Goal: Obtain resource: Obtain resource

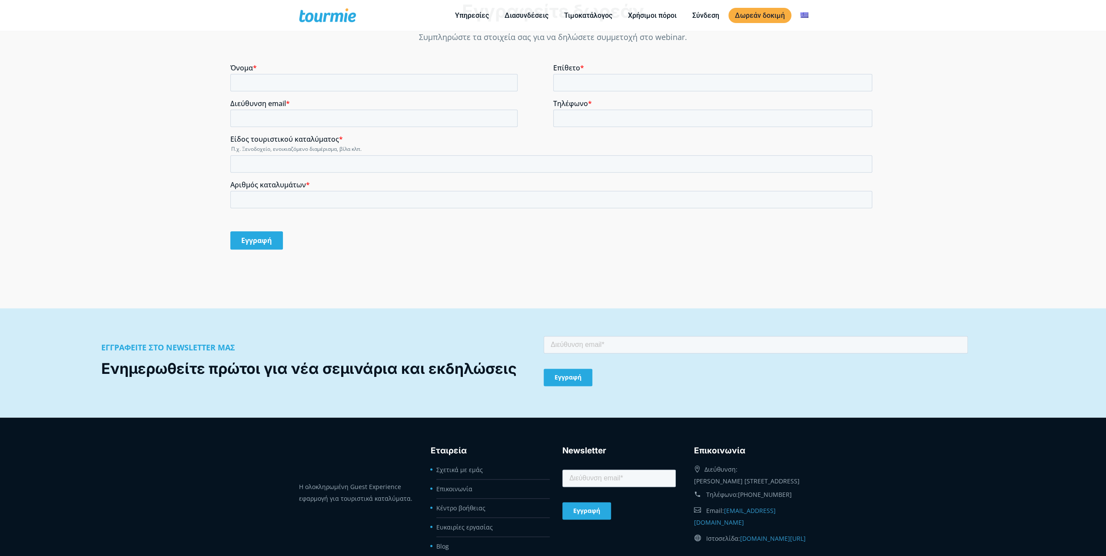
scroll to position [879, 0]
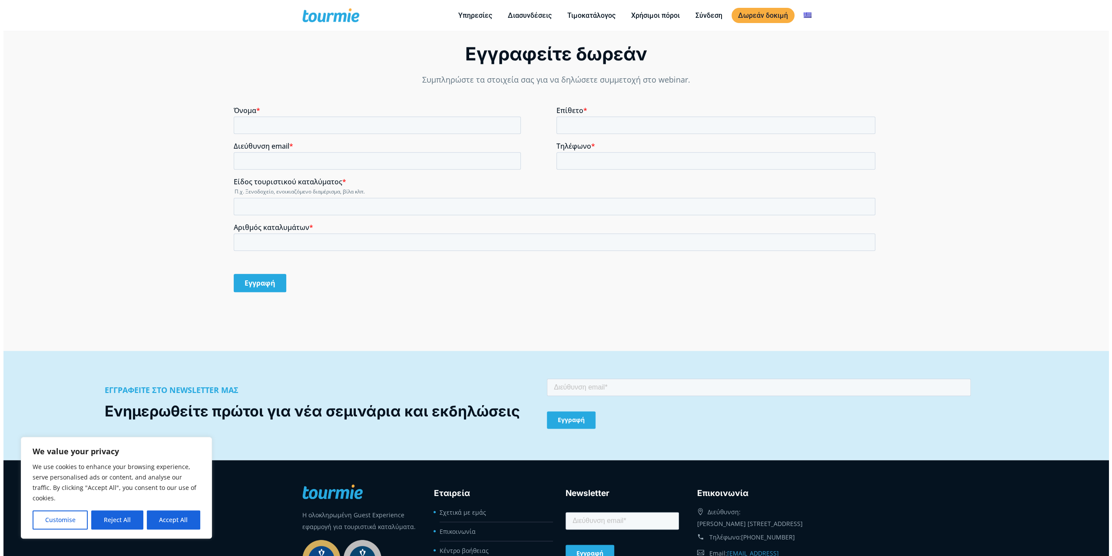
scroll to position [836, 0]
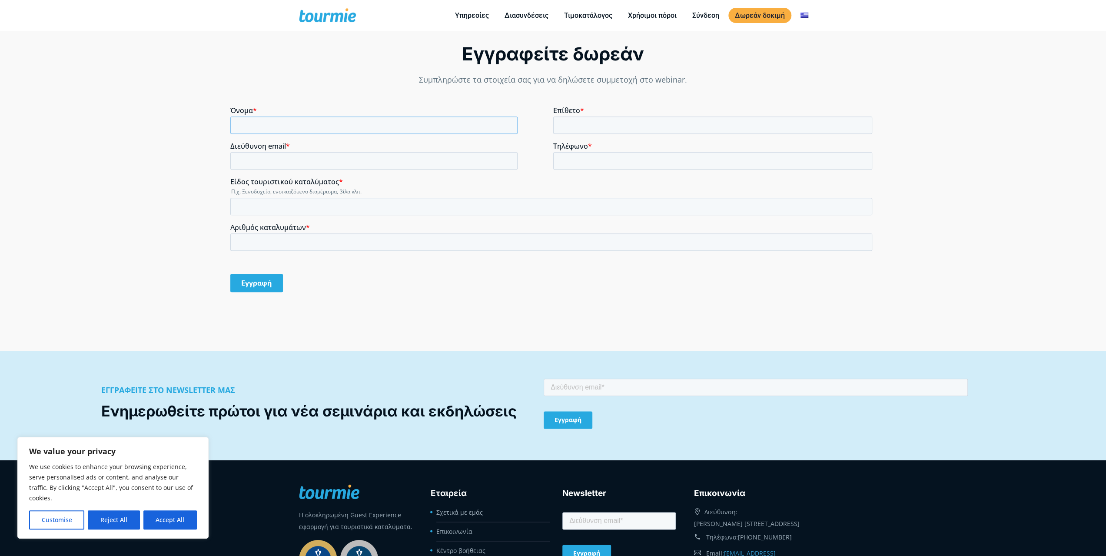
click at [297, 123] on input "Όνομα *" at bounding box center [373, 124] width 287 height 17
click at [302, 126] on input "Όνομα *" at bounding box center [373, 124] width 287 height 17
type input "[PERSON_NAME]"
click at [565, 123] on input "Επίθετο *" at bounding box center [712, 124] width 319 height 17
type input "[PERSON_NAME]"
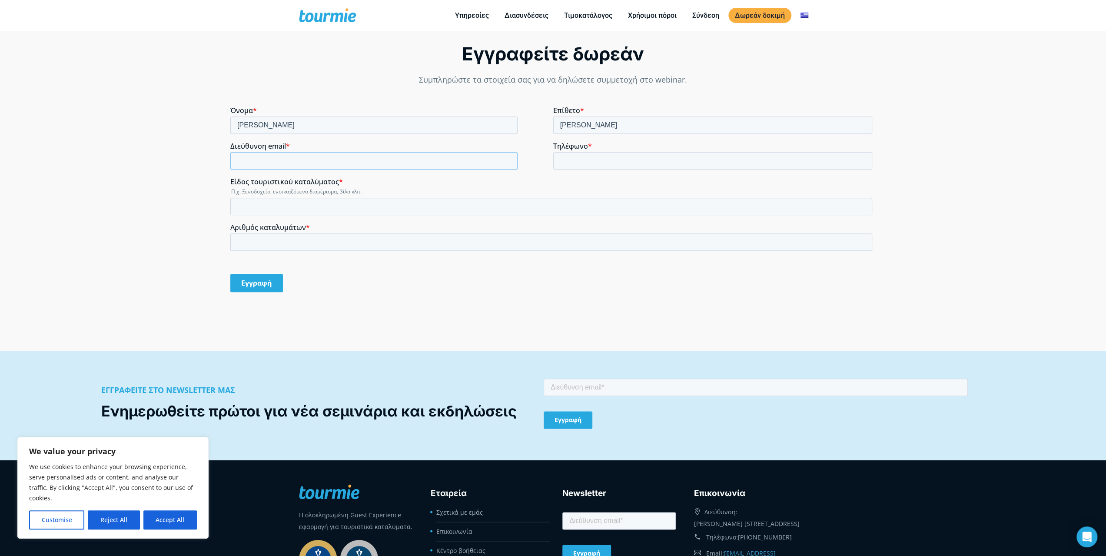
click at [363, 152] on input "Διεύθυνση email *" at bounding box center [373, 160] width 287 height 17
type input "[PERSON_NAME][EMAIL_ADDRESS][DOMAIN_NAME]"
click at [580, 160] on input "Τηλέφωνο *" at bounding box center [712, 160] width 319 height 17
type input "[PHONE_NUMBER]"
click at [292, 202] on input "Είδος τουριστικού καταλύματος *" at bounding box center [551, 206] width 642 height 17
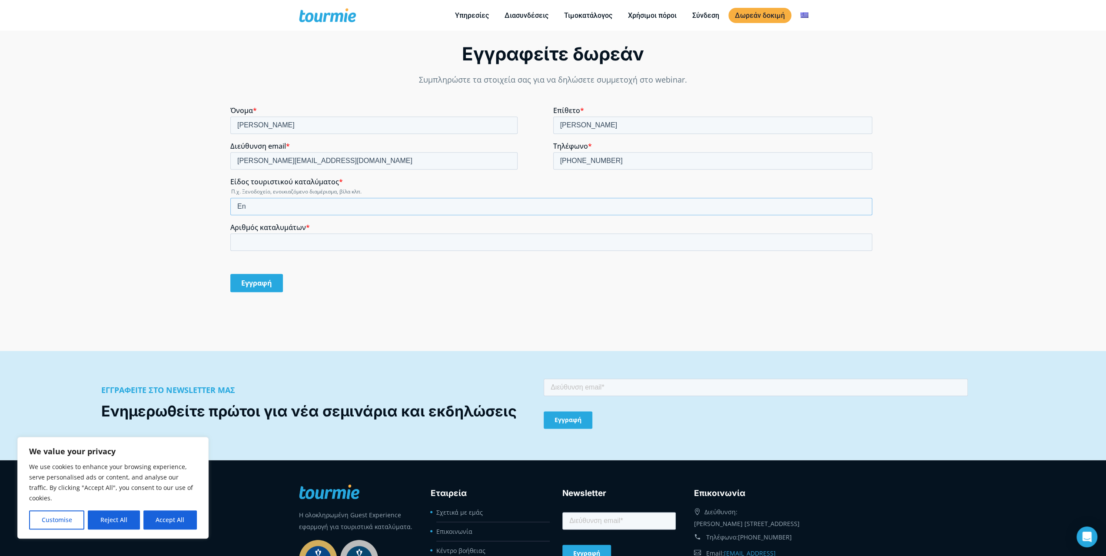
type input "E"
type input "Ενοικιαζόμενα Δωμάτια"
click at [288, 239] on input "Αριθμός καταλυμάτων *" at bounding box center [551, 241] width 642 height 17
type input "5"
click at [359, 290] on div "Εγγραφείτε δωρεάν Συμπληρώστε τα στοιχεία σας για να δηλώσετε συμμετοχή στο web…" at bounding box center [553, 174] width 664 height 265
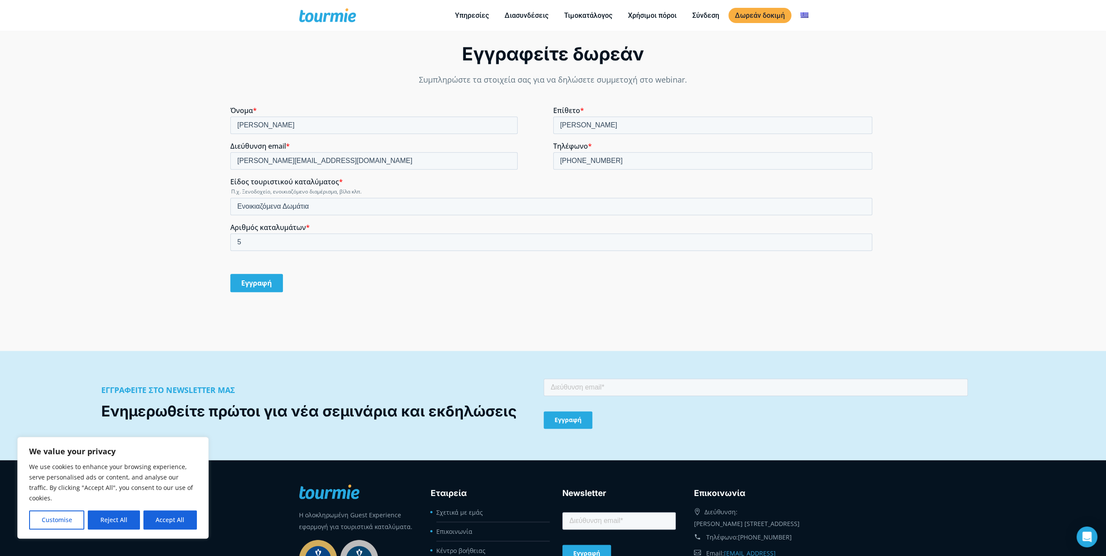
click at [266, 282] on input "Εγγραφή" at bounding box center [256, 283] width 53 height 18
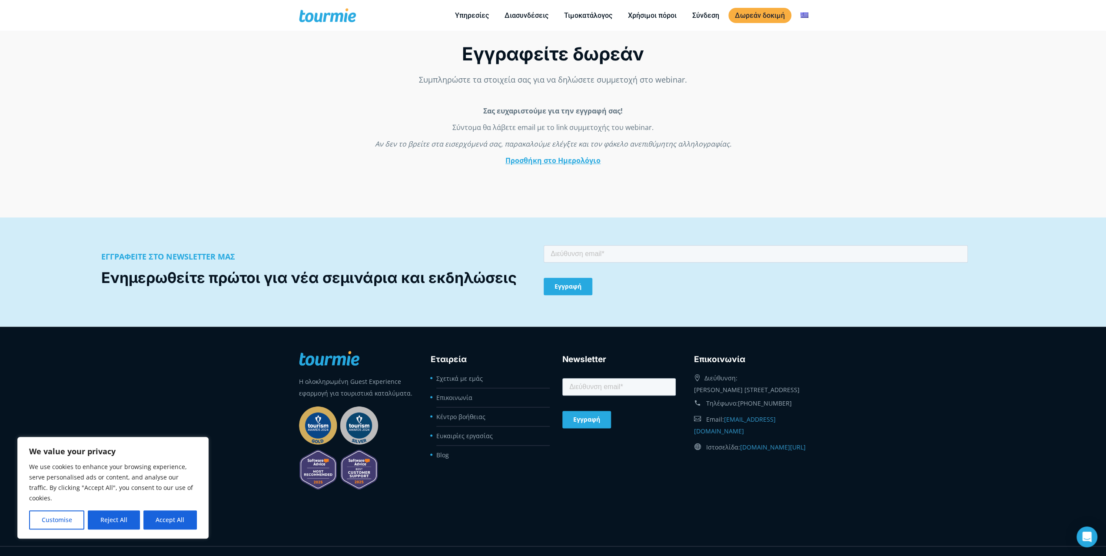
click at [550, 161] on link "Προσθήκη στο Ημερολόγιο" at bounding box center [552, 161] width 95 height 10
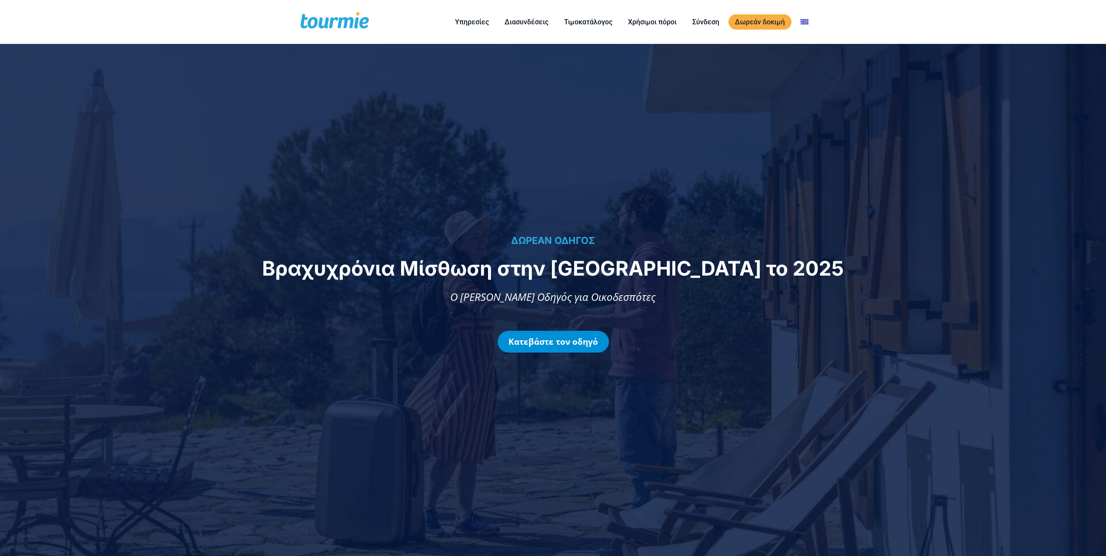
click at [564, 339] on link "Κατεβάστε τον οδηγό" at bounding box center [553, 342] width 111 height 22
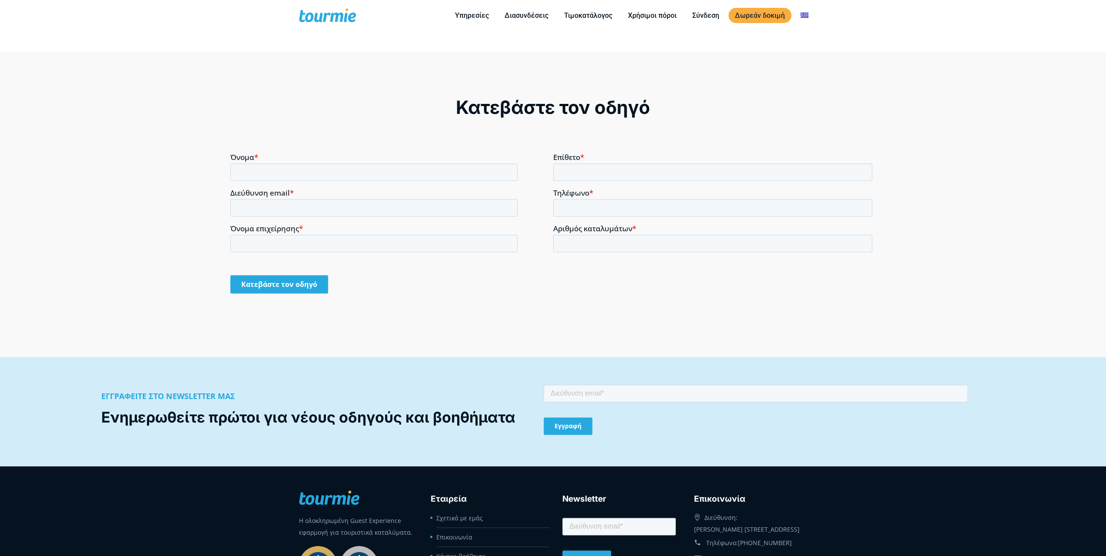
scroll to position [873, 0]
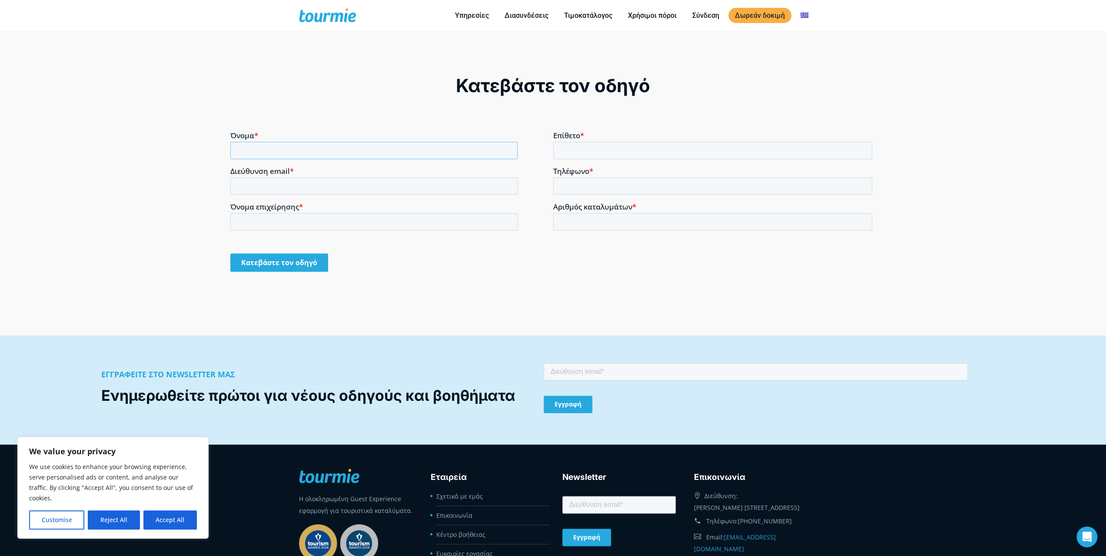
click at [331, 147] on input "Όνομα *" at bounding box center [373, 149] width 287 height 17
click at [448, 151] on input "Όνομα *" at bounding box center [373, 149] width 287 height 17
type input "[PERSON_NAME]"
click at [594, 152] on input "Επίθετο *" at bounding box center [712, 149] width 319 height 17
type input "[PERSON_NAME]"
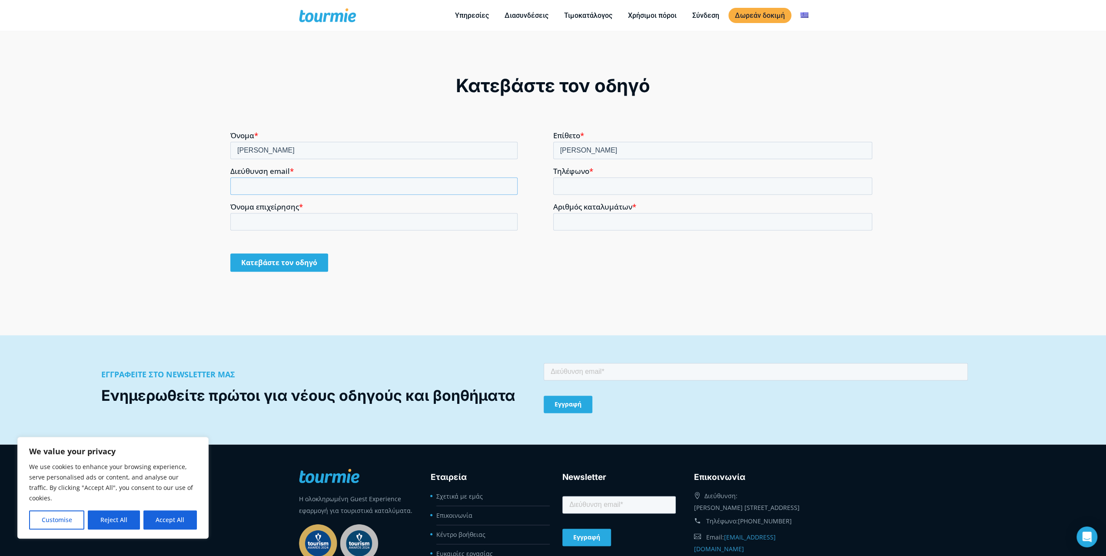
click at [299, 186] on input "Διεύθυνση email *" at bounding box center [373, 185] width 287 height 17
type input "[PERSON_NAME][EMAIL_ADDRESS][DOMAIN_NAME]"
click at [592, 178] on input "Τηλέφωνο *" at bounding box center [712, 185] width 319 height 17
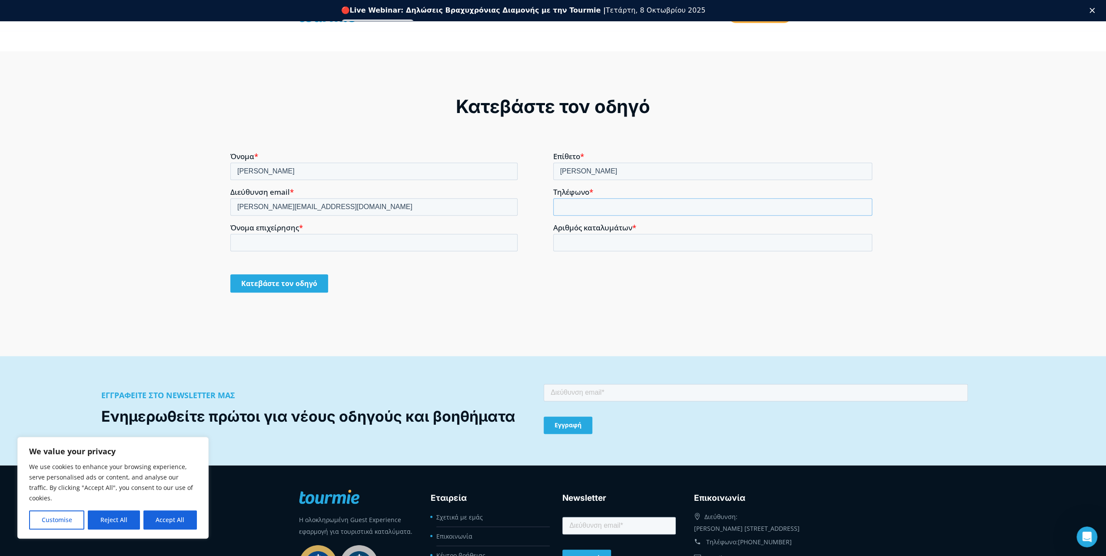
scroll to position [0, 0]
type input "[PHONE_NUMBER]"
click at [359, 242] on input "Όνομα επιχείρησης *" at bounding box center [373, 241] width 287 height 17
click at [303, 241] on input "[PERSON_NAME]" at bounding box center [373, 241] width 287 height 17
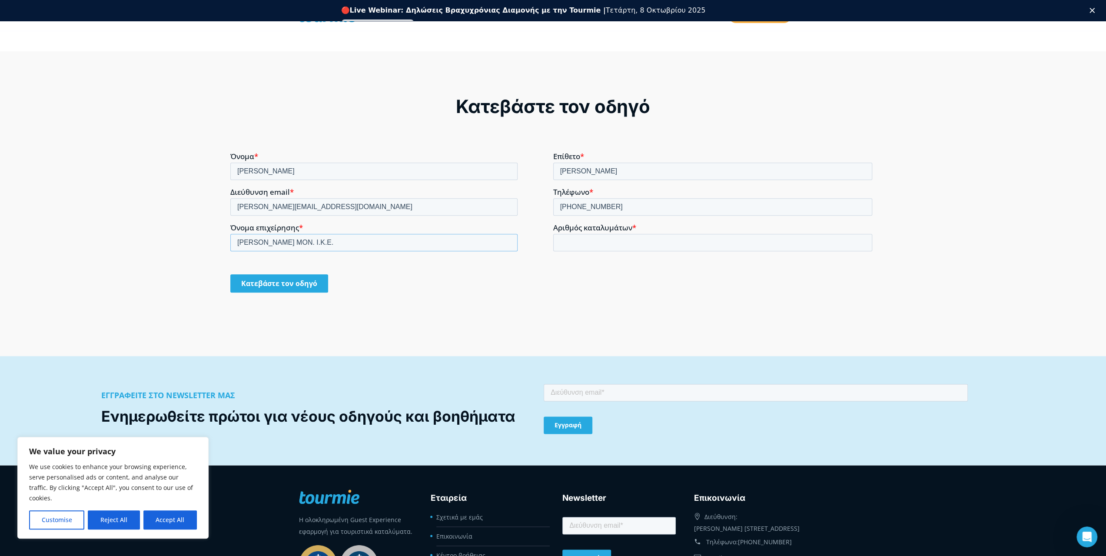
type input "[PERSON_NAME] ΜΟΝ. Ι.Κ.Ε."
click at [572, 241] on input "Αριθμός καταλυμάτων *" at bounding box center [712, 241] width 319 height 17
type input "5"
click at [458, 313] on div "Κατεβάστε τον οδηγό" at bounding box center [553, 203] width 1106 height 305
click at [300, 280] on input "Κατεβάστε τον οδηγό" at bounding box center [279, 283] width 98 height 18
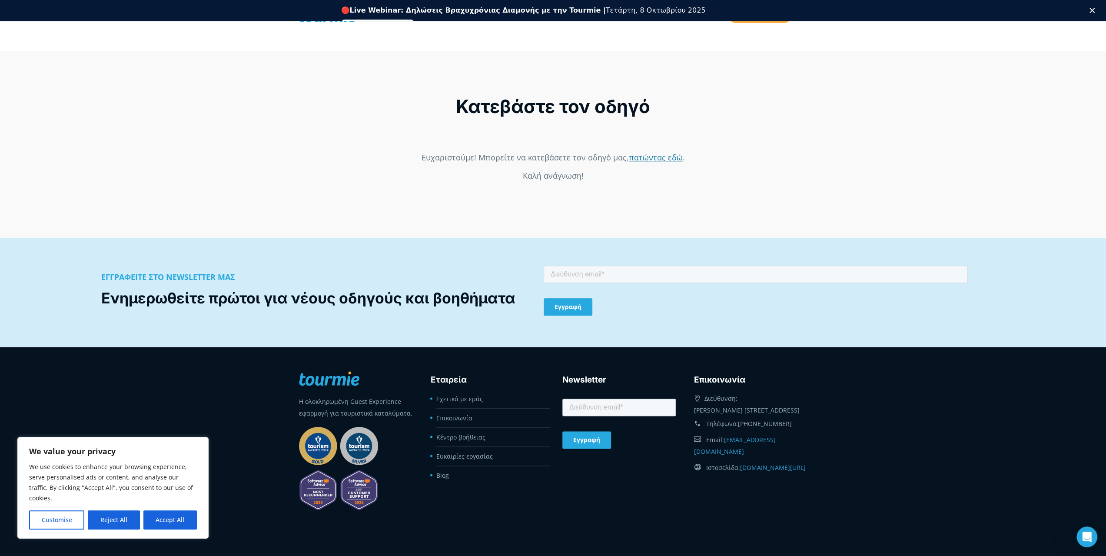
click at [644, 160] on link "πατώντας εδώ" at bounding box center [656, 157] width 54 height 10
